Goal: Information Seeking & Learning: Learn about a topic

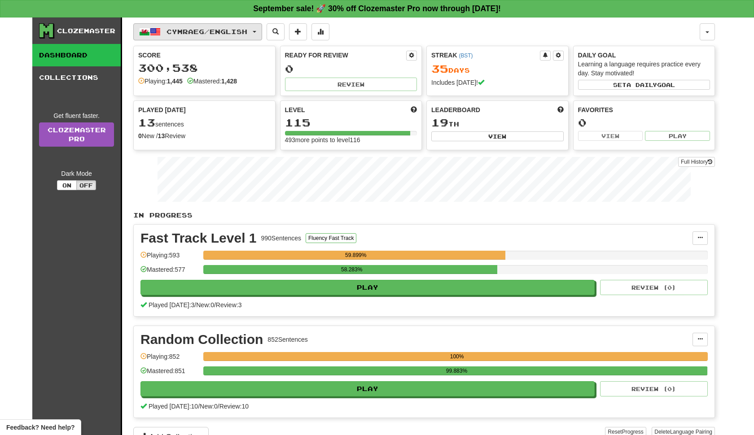
click at [262, 34] on button "Cymraeg / English" at bounding box center [197, 31] width 129 height 17
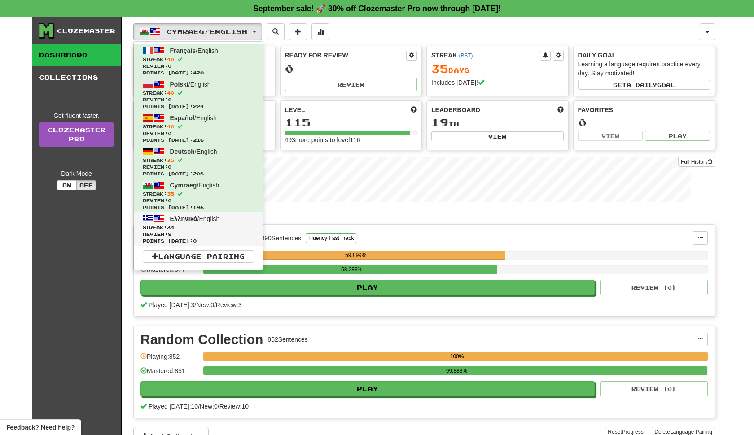
click at [254, 238] on span "Review: 8" at bounding box center [198, 234] width 111 height 7
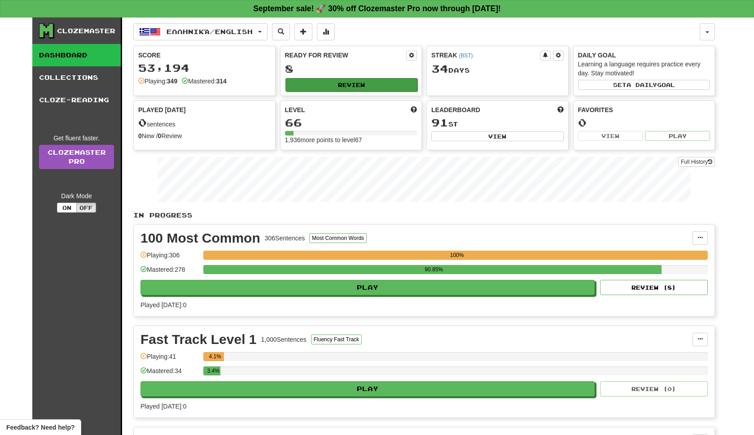
click at [366, 92] on button "Review" at bounding box center [352, 84] width 132 height 13
select select "**"
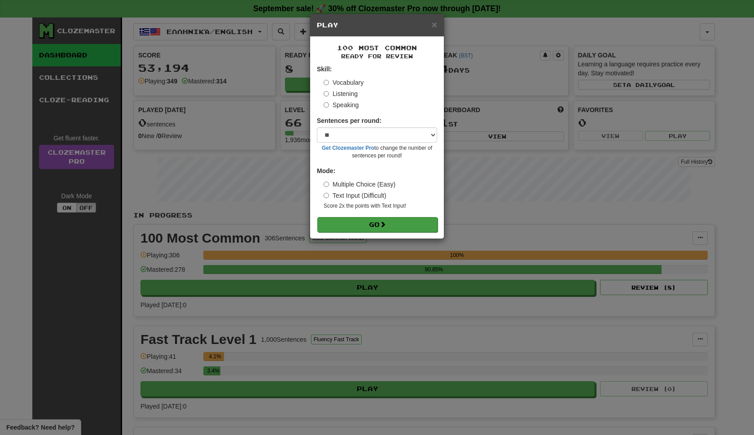
click at [368, 233] on button "Go" at bounding box center [377, 224] width 120 height 15
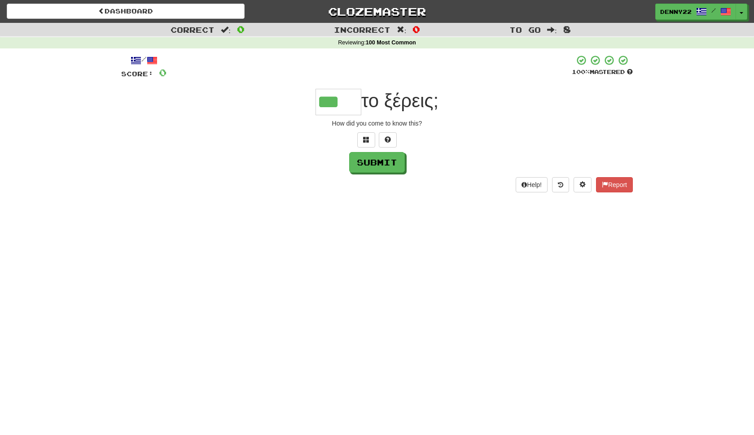
type input "***"
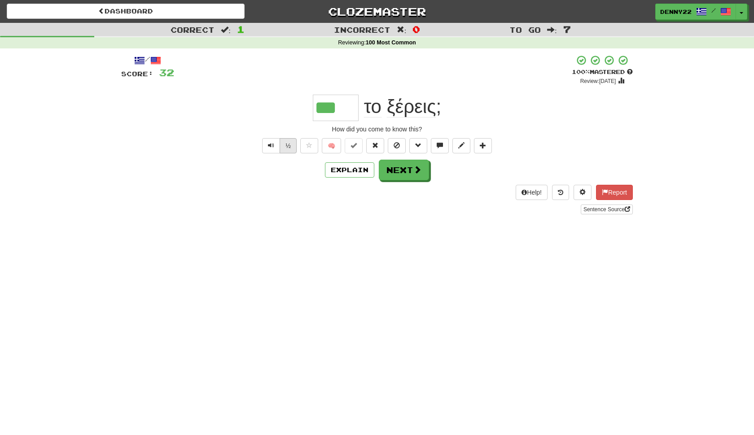
click at [282, 154] on button "½" at bounding box center [288, 145] width 17 height 15
click at [283, 154] on button "½" at bounding box center [288, 145] width 17 height 15
click at [359, 178] on button "Explain" at bounding box center [349, 170] width 49 height 15
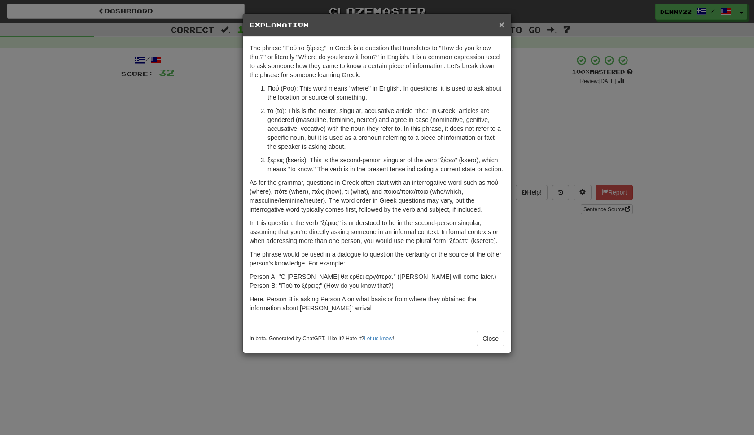
click at [502, 26] on span "×" at bounding box center [501, 24] width 5 height 10
click at [501, 26] on span "×" at bounding box center [501, 24] width 5 height 10
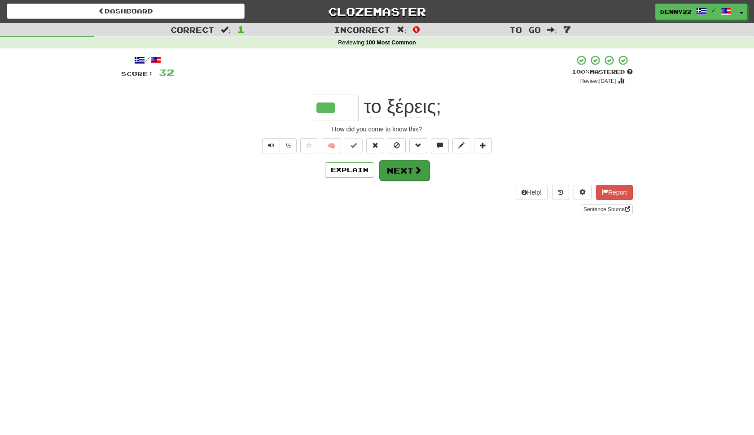
click at [400, 181] on button "Next" at bounding box center [404, 170] width 50 height 21
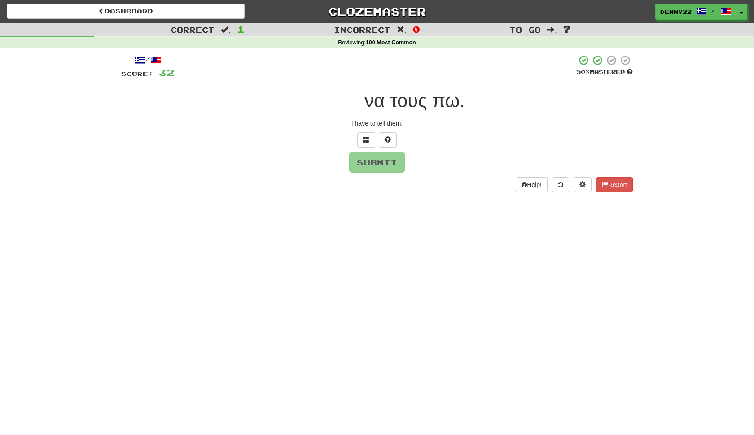
type input "*"
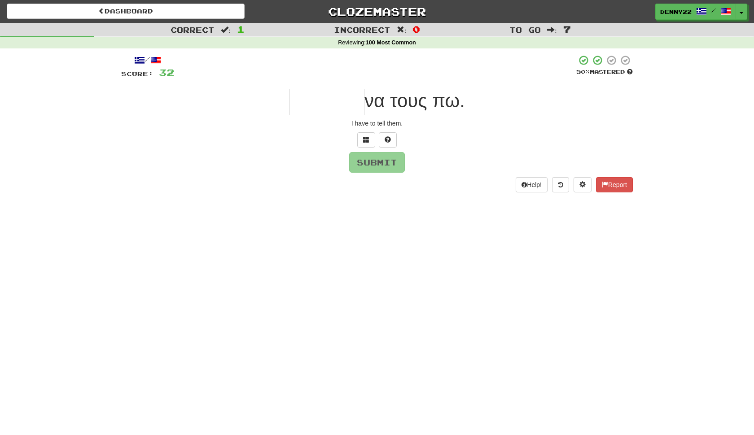
type input "*"
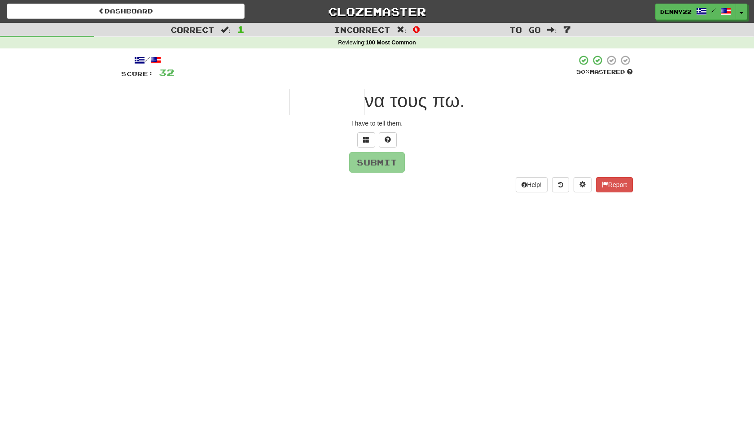
type input "*"
type input "******"
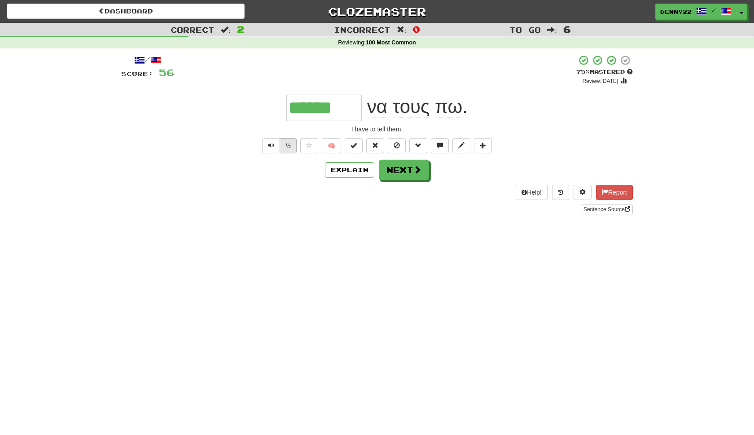
click at [286, 154] on button "½" at bounding box center [288, 145] width 17 height 15
click at [415, 181] on button "Next" at bounding box center [404, 170] width 50 height 21
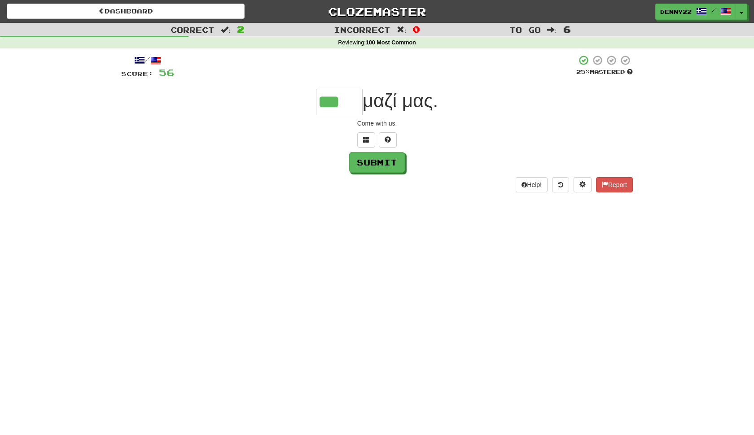
type input "***"
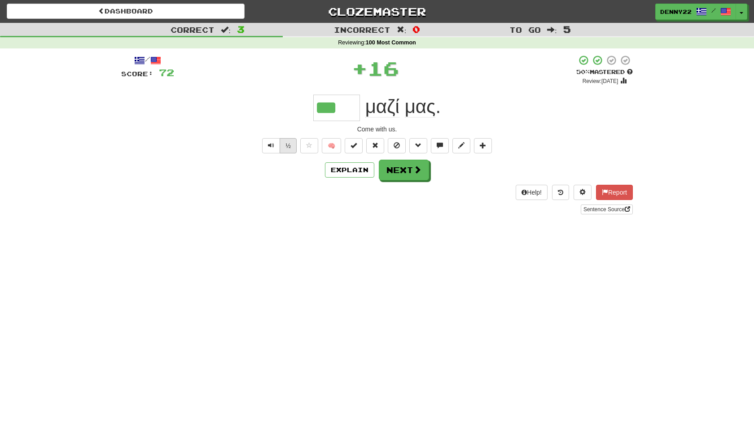
click at [282, 154] on button "½" at bounding box center [288, 145] width 17 height 15
click at [417, 181] on button "Next" at bounding box center [404, 170] width 50 height 21
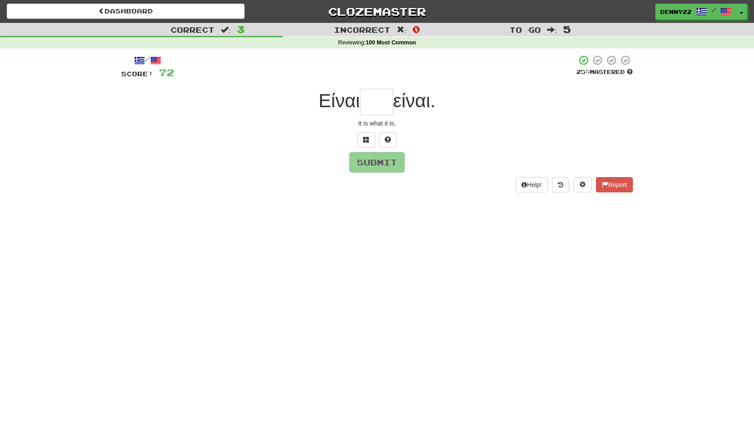
type input "*"
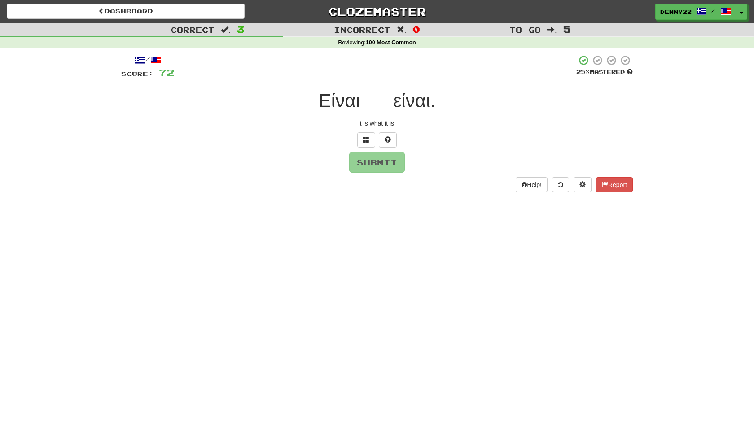
type input "*"
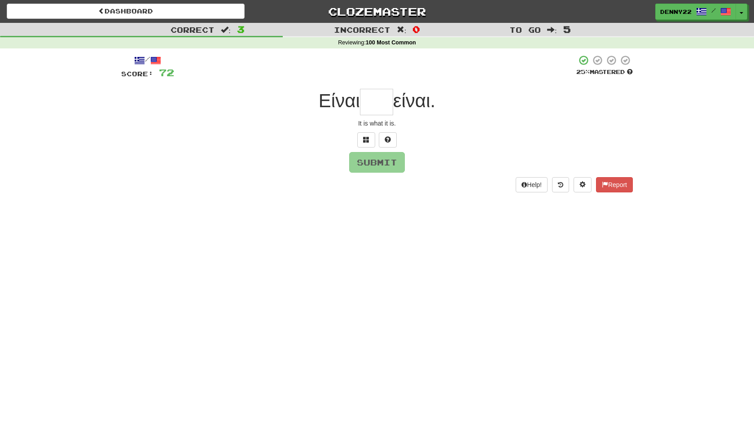
type input "*"
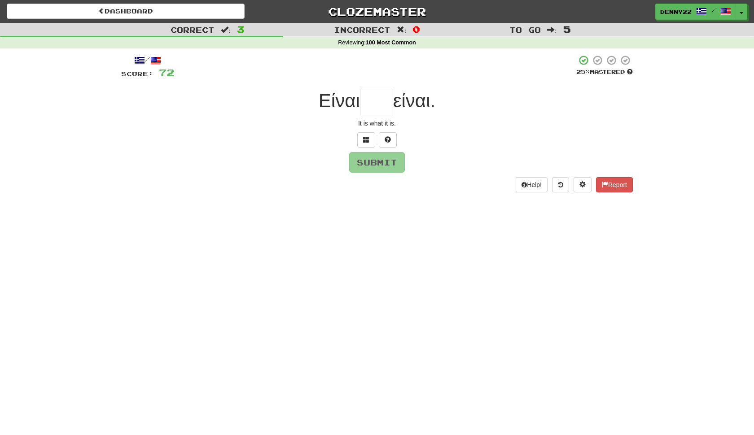
type input "*"
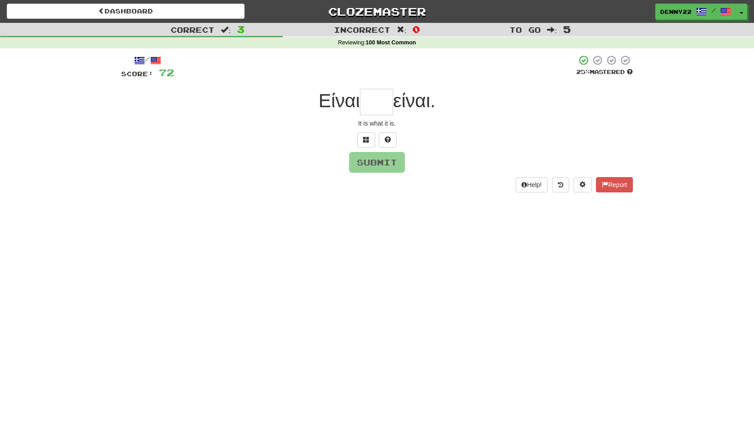
type input "*"
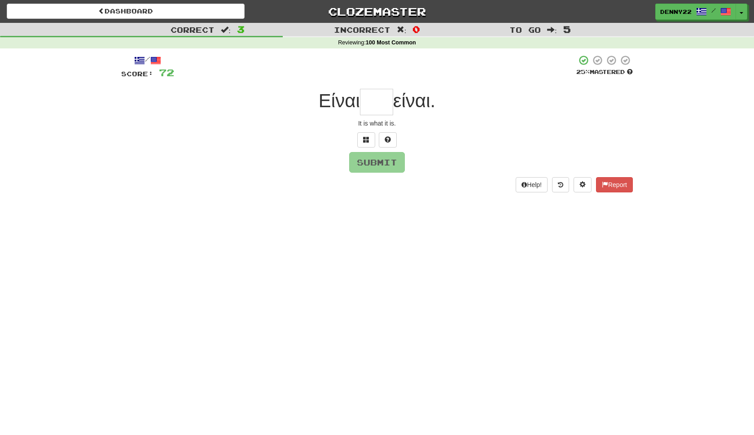
type input "*"
click at [367, 143] on span at bounding box center [366, 139] width 6 height 6
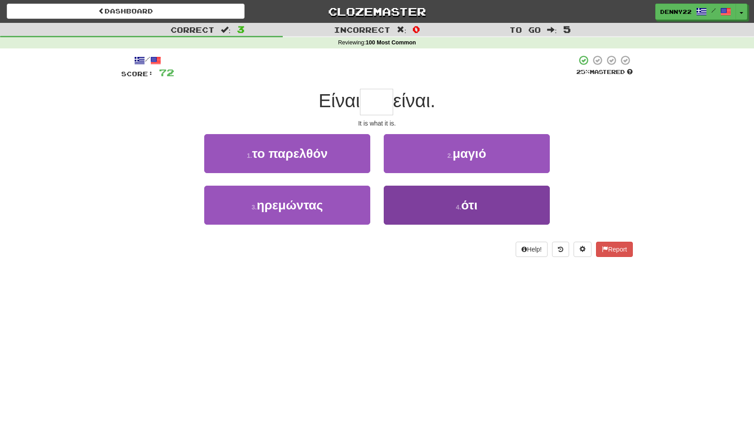
click at [439, 225] on button "4 . ότι" at bounding box center [467, 205] width 166 height 39
type input "***"
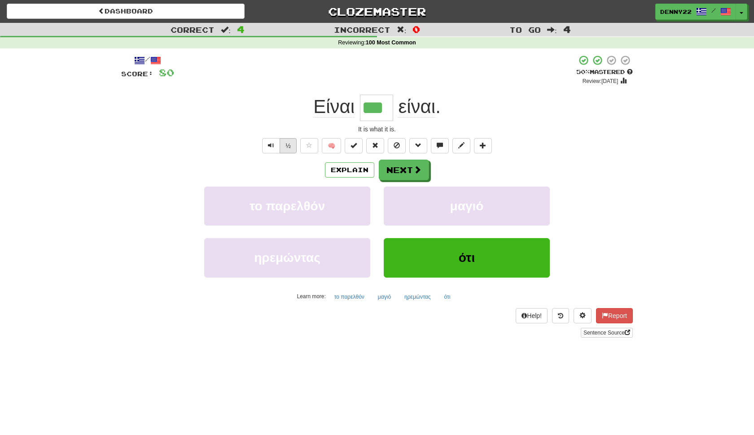
click at [283, 154] on button "½" at bounding box center [288, 145] width 17 height 15
click at [288, 154] on button "½" at bounding box center [288, 145] width 17 height 15
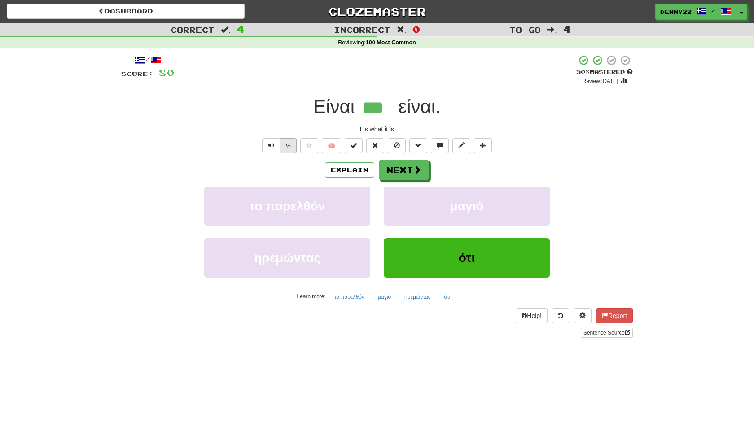
click at [288, 154] on button "½" at bounding box center [288, 145] width 17 height 15
click at [415, 181] on button "Next" at bounding box center [404, 170] width 50 height 21
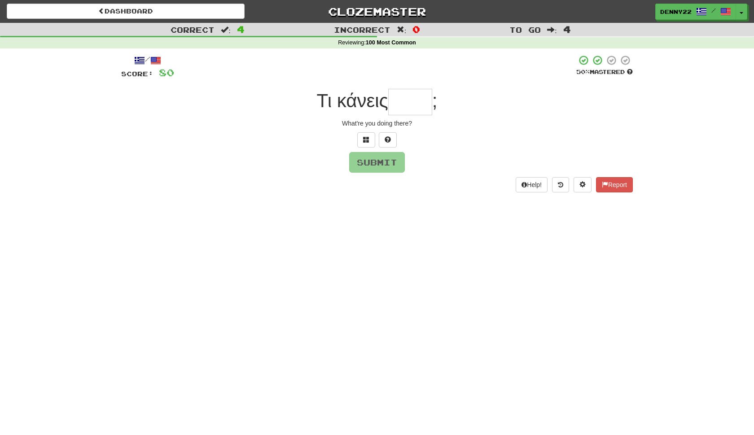
type input "*"
click at [367, 143] on span at bounding box center [366, 139] width 6 height 6
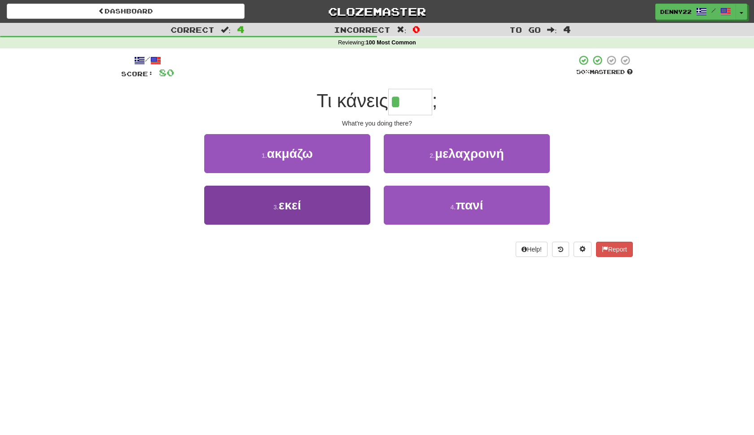
click at [330, 225] on button "3 . εκεί" at bounding box center [287, 205] width 166 height 39
type input "****"
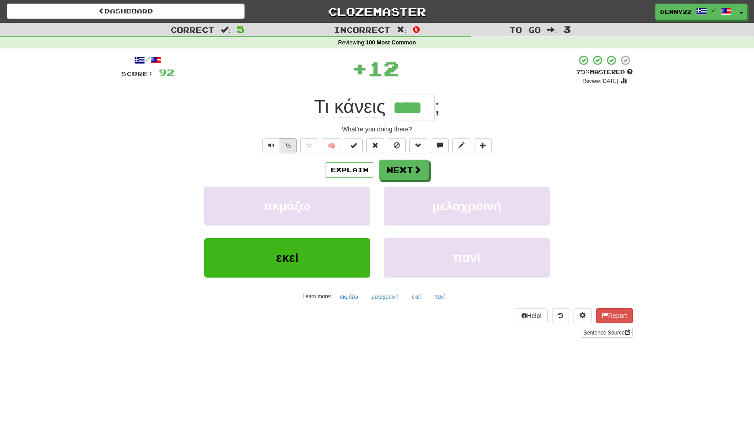
click at [281, 154] on button "½" at bounding box center [288, 145] width 17 height 15
click at [406, 181] on button "Next" at bounding box center [404, 170] width 50 height 21
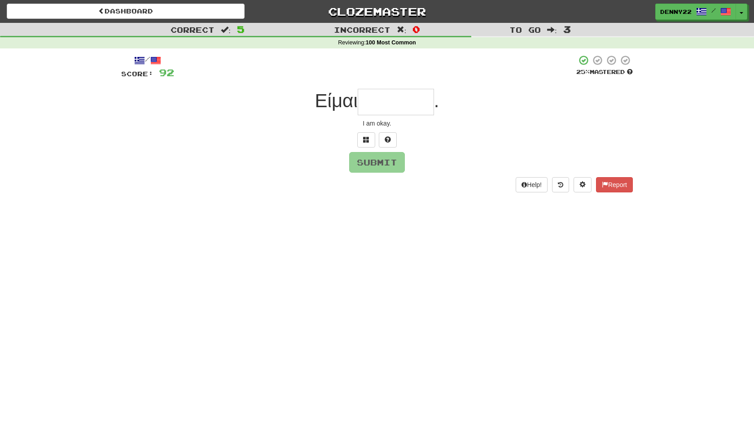
type input "*"
click at [370, 148] on button at bounding box center [366, 139] width 18 height 15
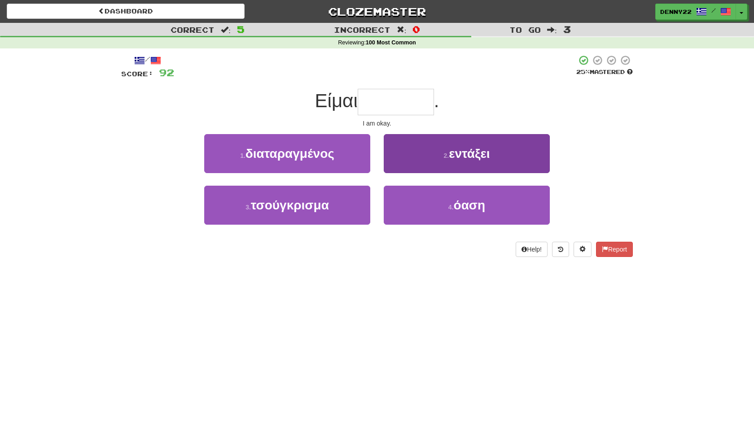
click at [449, 161] on span "εντάξει" at bounding box center [469, 154] width 41 height 14
type input "*******"
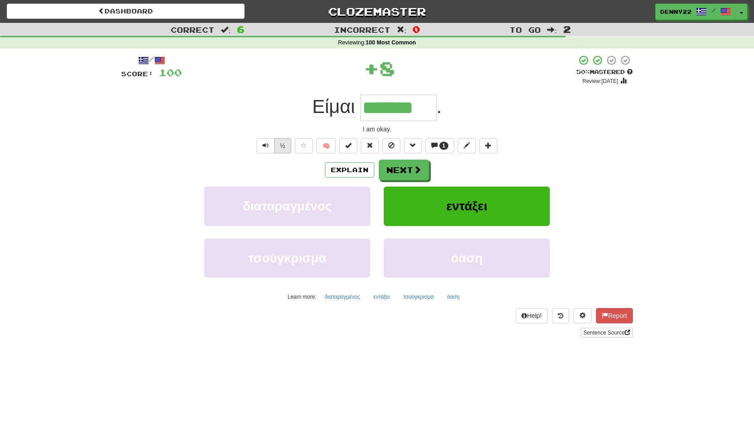
click at [275, 154] on button "½" at bounding box center [282, 145] width 17 height 15
click at [411, 181] on button "Next" at bounding box center [404, 170] width 50 height 21
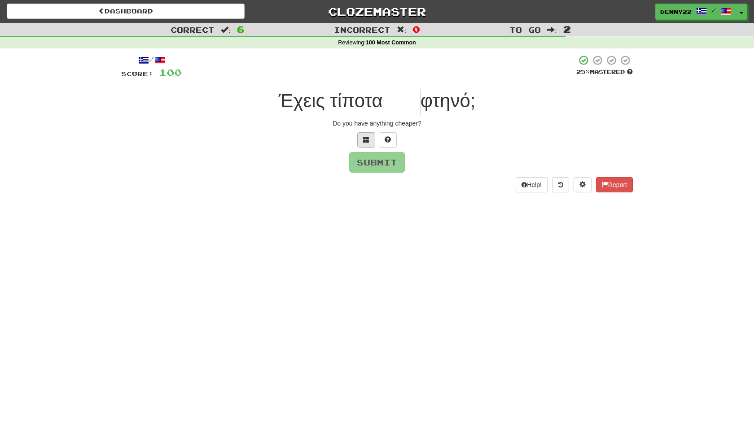
click at [364, 143] on span at bounding box center [366, 139] width 6 height 6
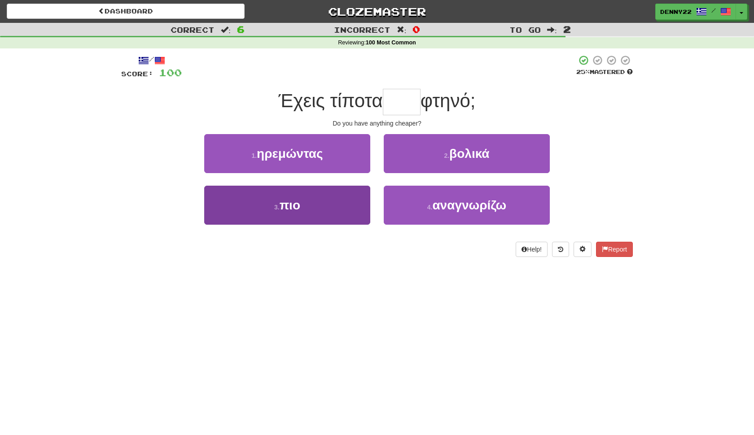
click at [350, 225] on button "3 . πιο" at bounding box center [287, 205] width 166 height 39
type input "***"
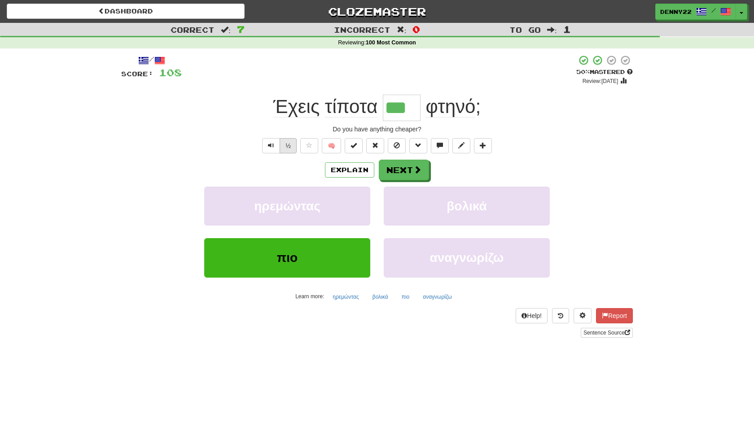
click at [284, 154] on button "½" at bounding box center [288, 145] width 17 height 15
click at [417, 181] on button "Next" at bounding box center [404, 170] width 50 height 21
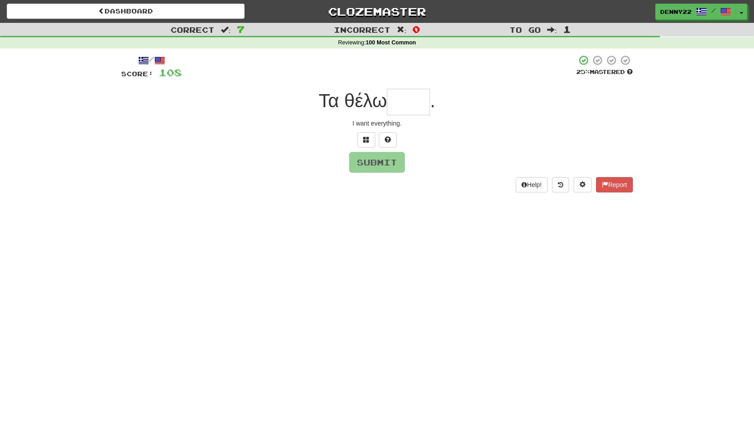
type input "*"
type input "***"
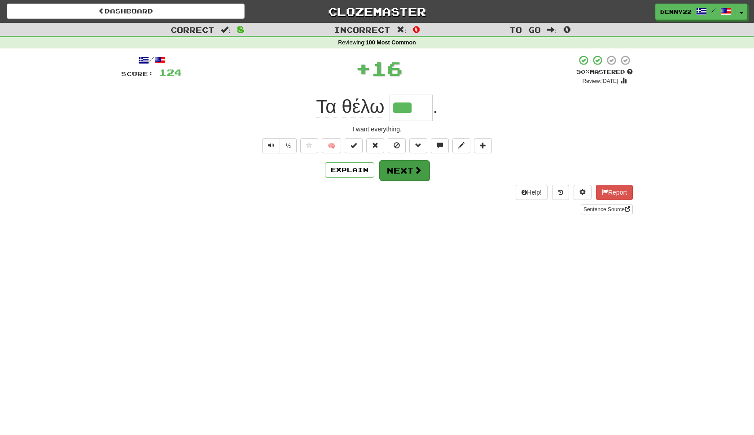
click at [412, 181] on button "Next" at bounding box center [404, 170] width 50 height 21
